Goal: Transaction & Acquisition: Purchase product/service

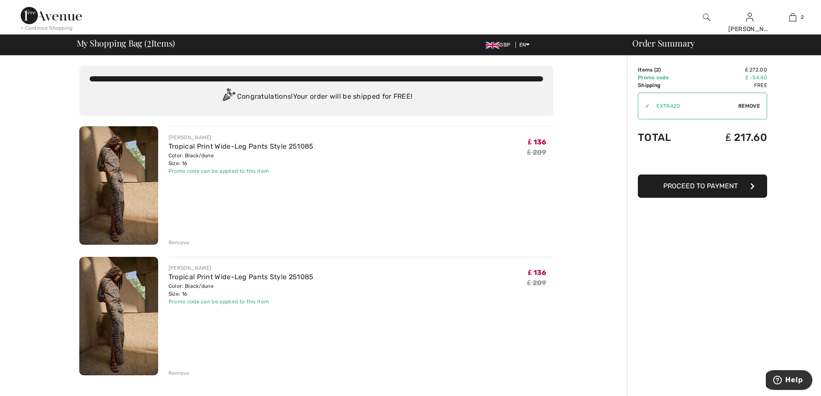
click at [177, 245] on div "Remove" at bounding box center [178, 243] width 21 height 8
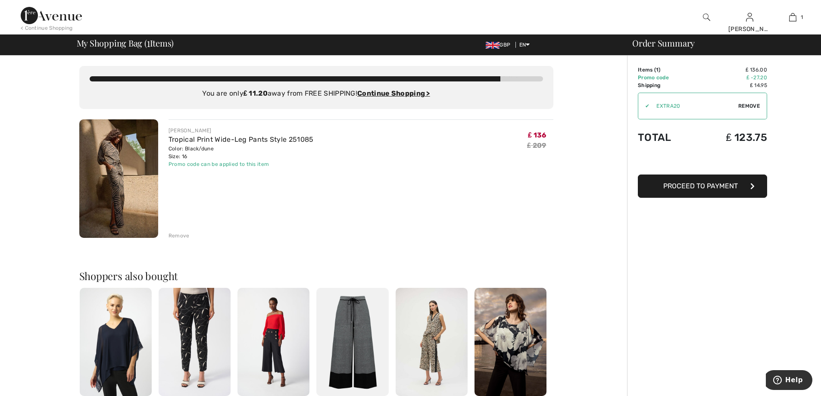
click at [180, 234] on div "Remove" at bounding box center [178, 236] width 21 height 8
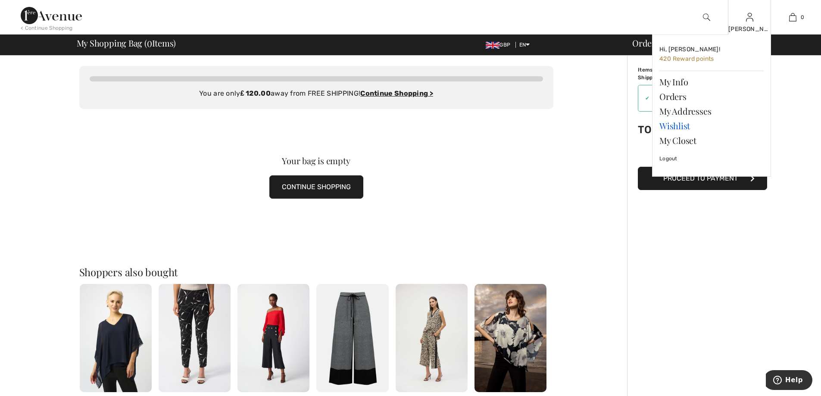
click at [680, 124] on link "Wishlist" at bounding box center [711, 125] width 104 height 15
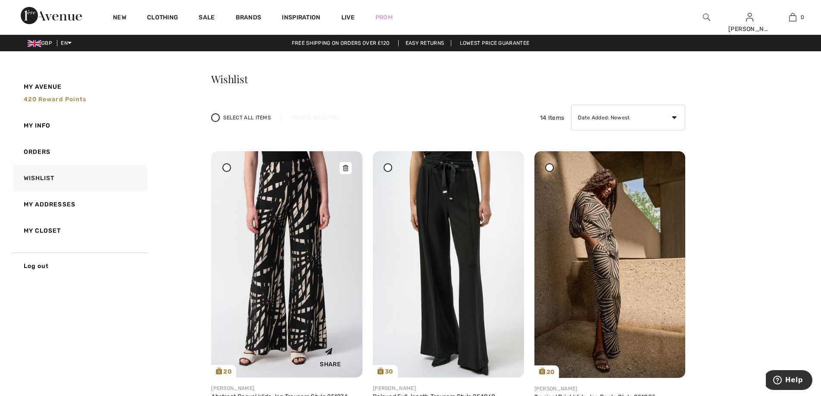
click at [313, 249] on img at bounding box center [286, 264] width 151 height 226
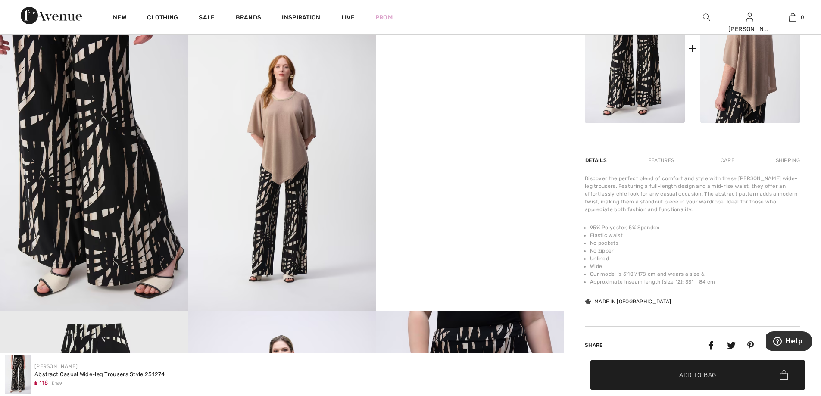
scroll to position [462, 0]
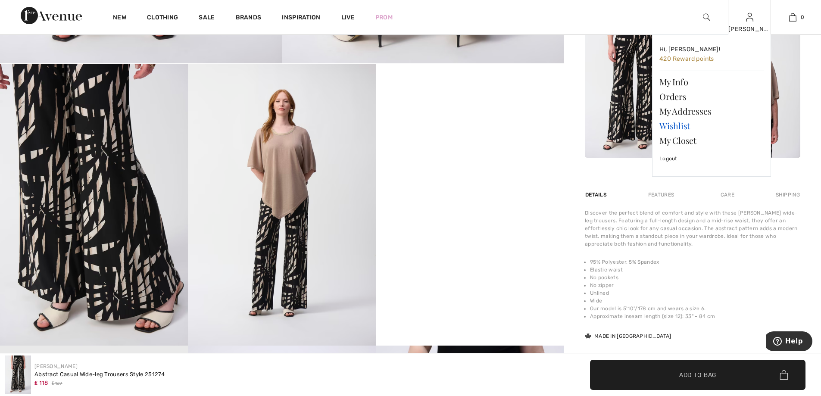
click at [679, 127] on link "Wishlist" at bounding box center [711, 125] width 104 height 15
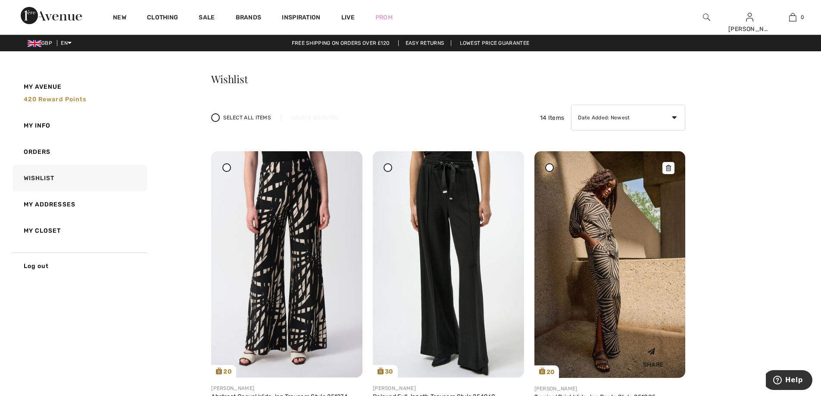
click at [631, 288] on img at bounding box center [609, 264] width 151 height 227
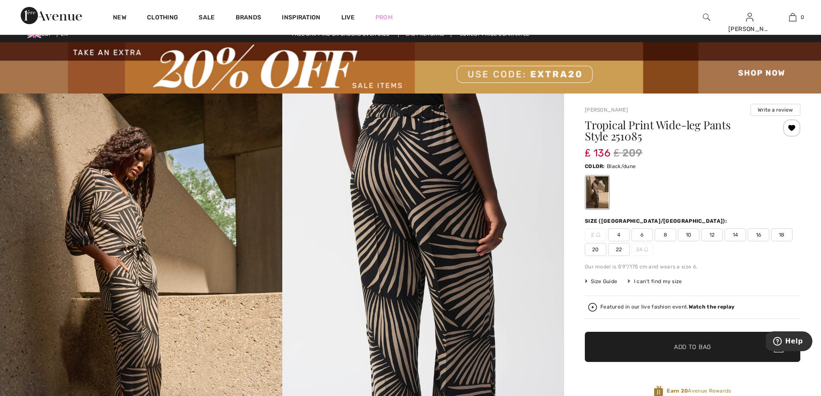
scroll to position [6, 0]
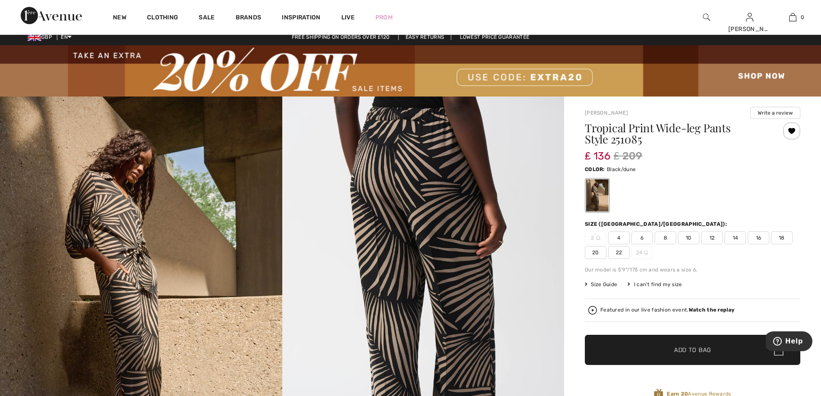
click at [757, 237] on span "16" at bounding box center [758, 237] width 22 height 13
click at [731, 350] on span "✔ Added to Bag Add to Bag" at bounding box center [692, 350] width 215 height 30
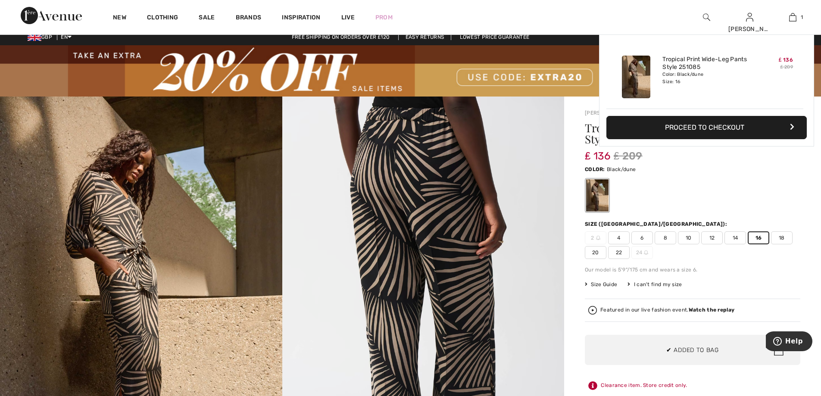
scroll to position [0, 0]
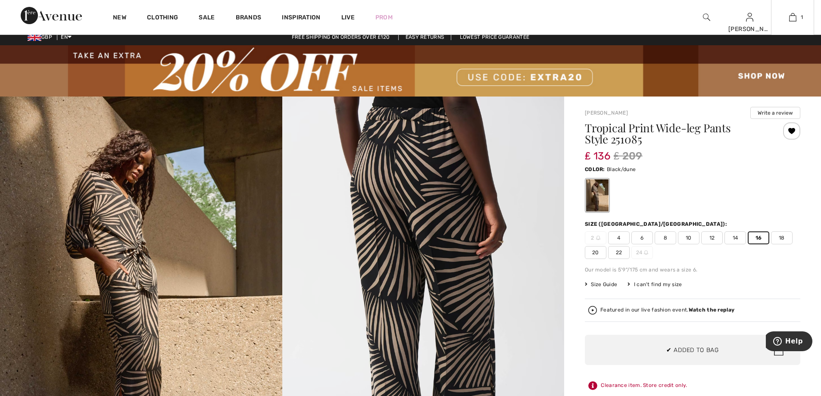
click at [764, 130] on button "Proceed to Checkout" at bounding box center [706, 127] width 200 height 23
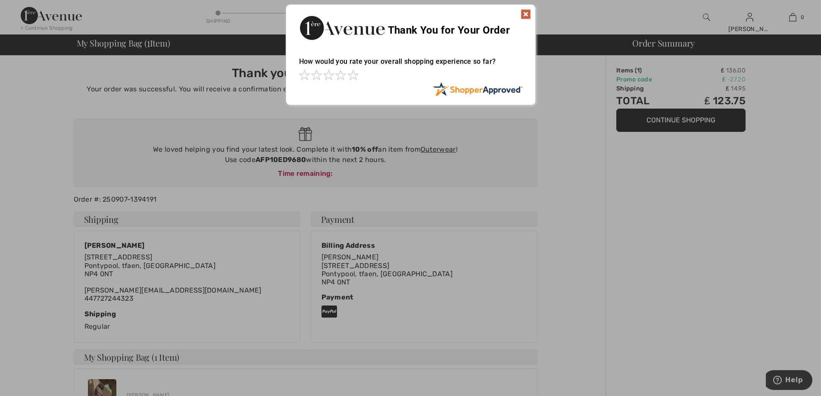
click at [524, 13] on img at bounding box center [525, 14] width 10 height 10
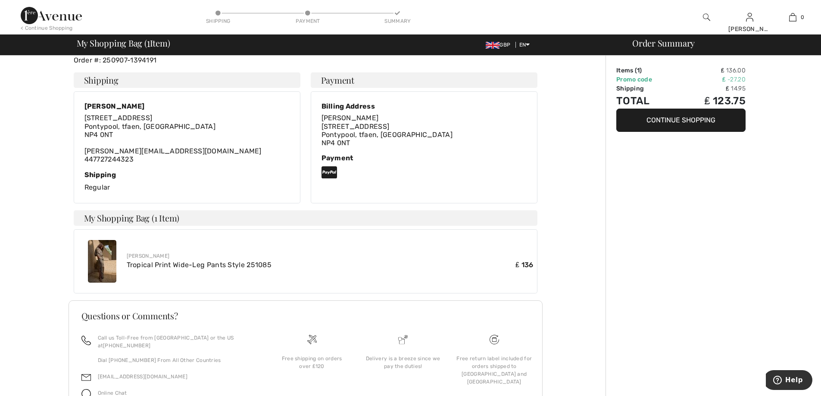
scroll to position [142, 0]
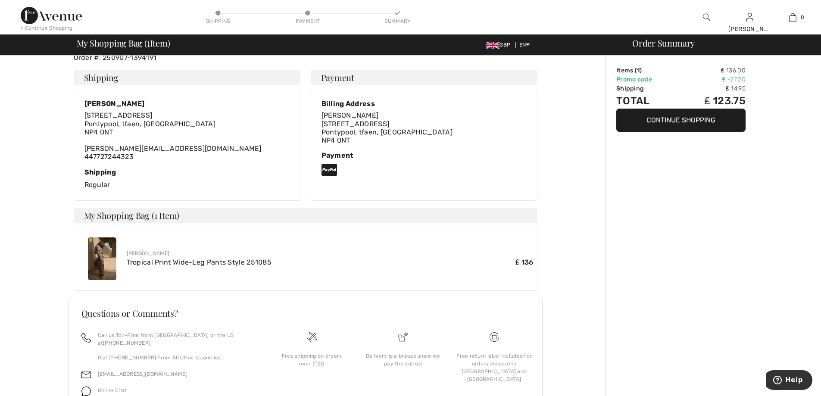
drag, startPoint x: 76, startPoint y: 260, endPoint x: 107, endPoint y: 261, distance: 30.6
click at [89, 263] on div "[PERSON_NAME] Tropical Print Wide-Leg Pants Style 251085 ₤ 136" at bounding box center [305, 259] width 463 height 64
click at [149, 262] on link "Tropical Print Wide-Leg Pants Style 251085" at bounding box center [199, 262] width 145 height 8
click at [150, 262] on link "Tropical Print Wide-Leg Pants Style 251085" at bounding box center [199, 262] width 145 height 8
click at [110, 257] on img at bounding box center [102, 258] width 28 height 43
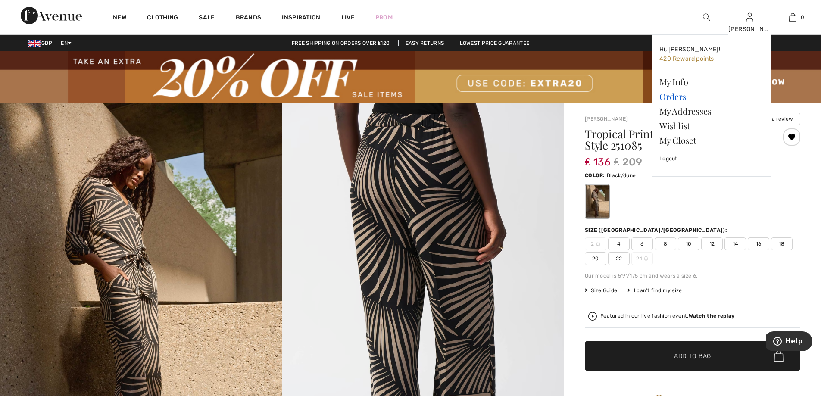
click at [673, 99] on link "Orders" at bounding box center [711, 96] width 104 height 15
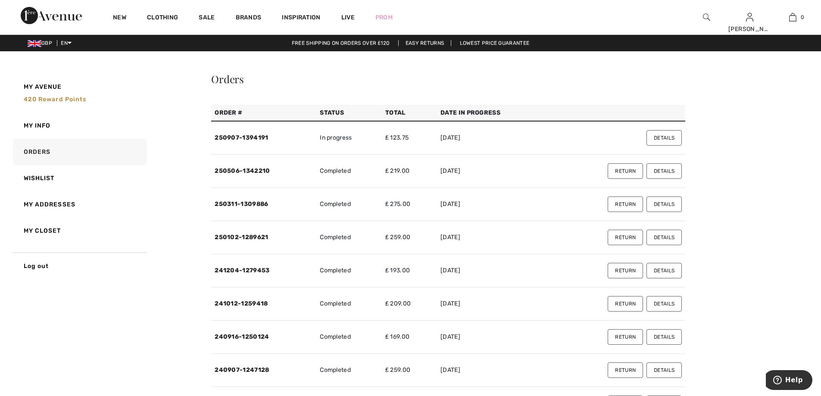
click at [661, 137] on button "Details" at bounding box center [663, 138] width 35 height 16
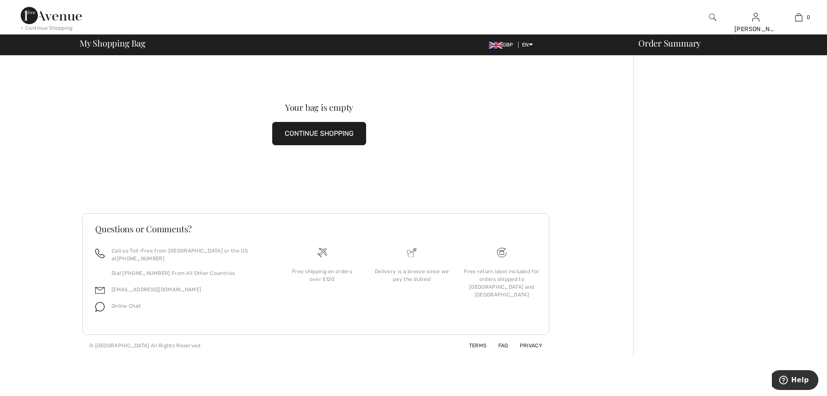
click at [348, 132] on button "CONTINUE SHOPPING" at bounding box center [319, 133] width 94 height 23
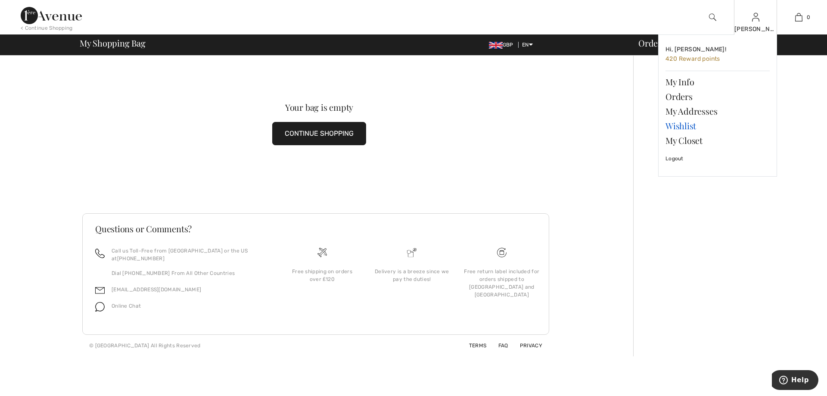
click at [686, 124] on link "Wishlist" at bounding box center [717, 125] width 104 height 15
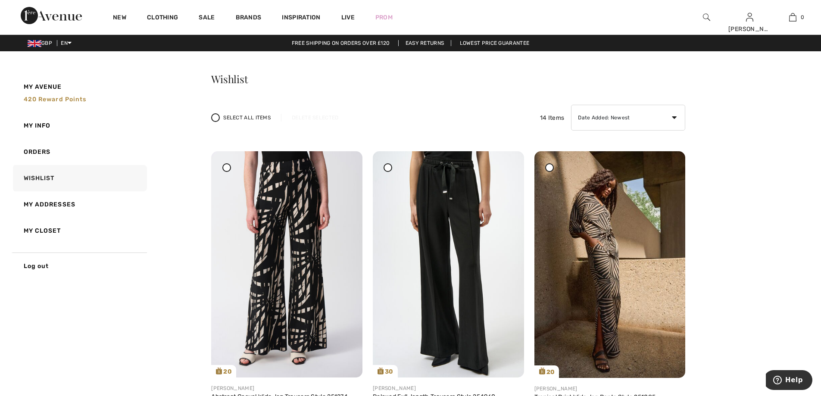
click at [668, 160] on icon at bounding box center [667, 157] width 5 height 6
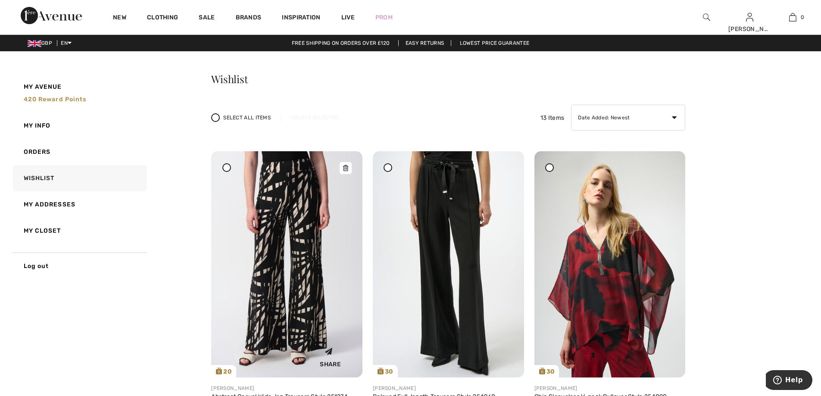
click at [347, 165] on icon at bounding box center [345, 168] width 5 height 6
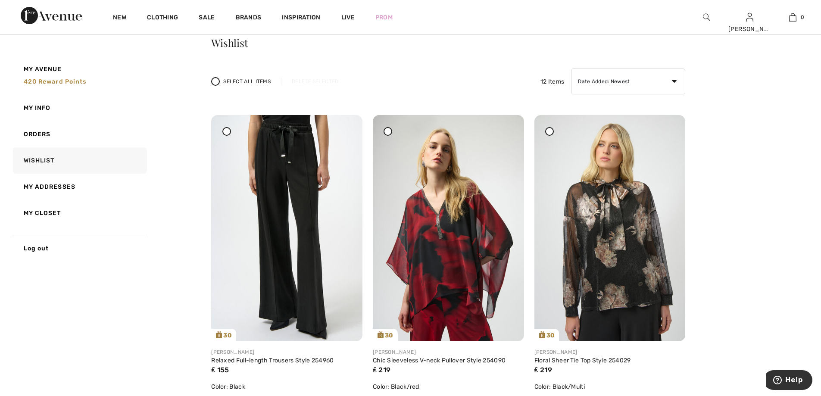
scroll to position [49, 0]
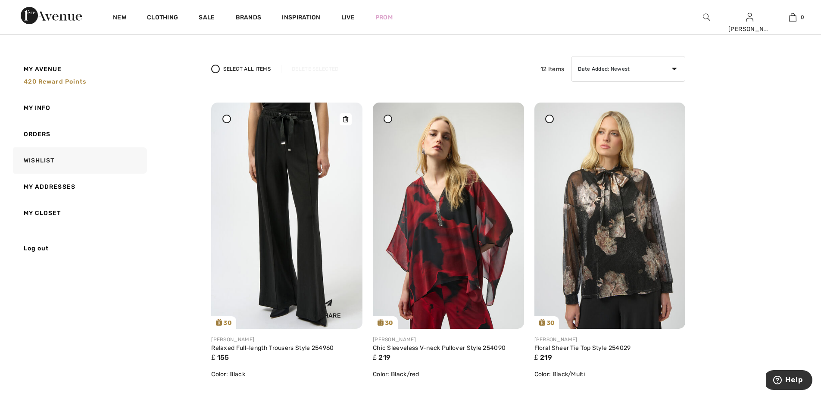
click at [286, 162] on img at bounding box center [286, 216] width 151 height 226
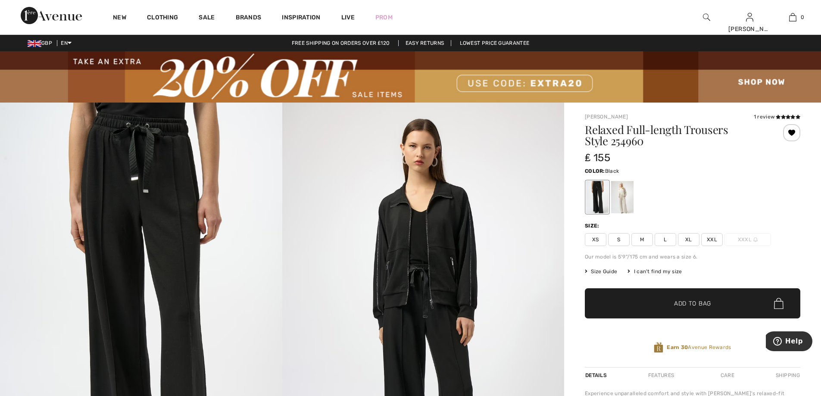
click at [611, 271] on span "Size Guide" at bounding box center [601, 271] width 32 height 8
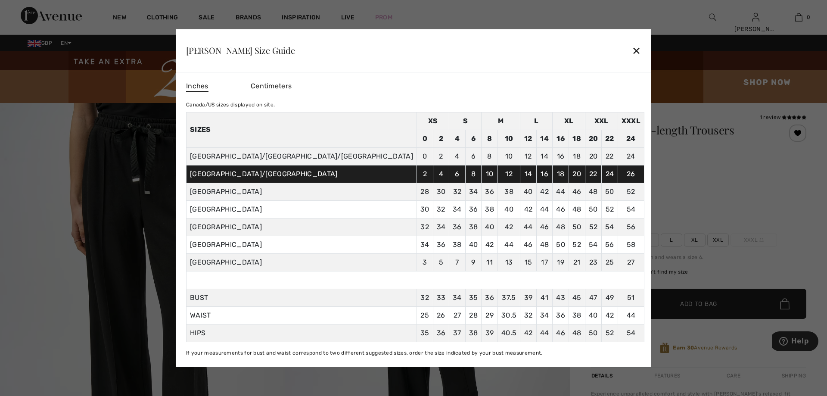
click at [632, 49] on div "✕" at bounding box center [636, 50] width 9 height 18
